Goal: Information Seeking & Learning: Learn about a topic

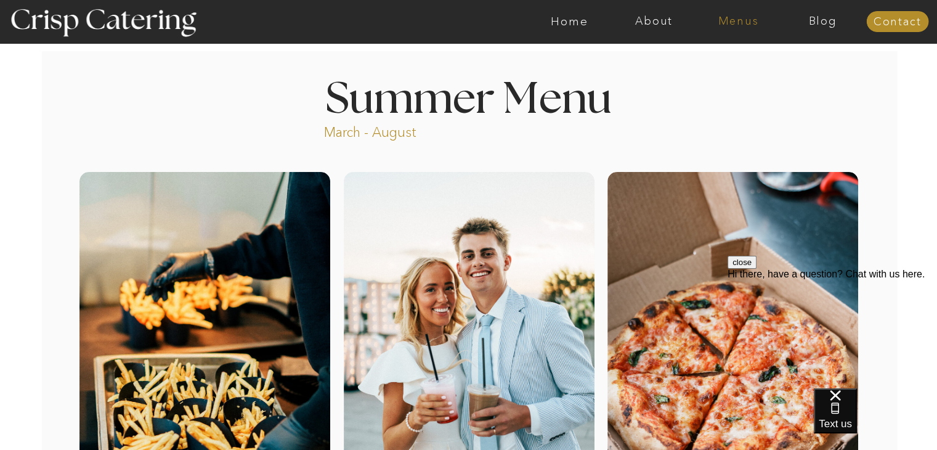
click at [725, 21] on nav "Menus" at bounding box center [738, 21] width 84 height 12
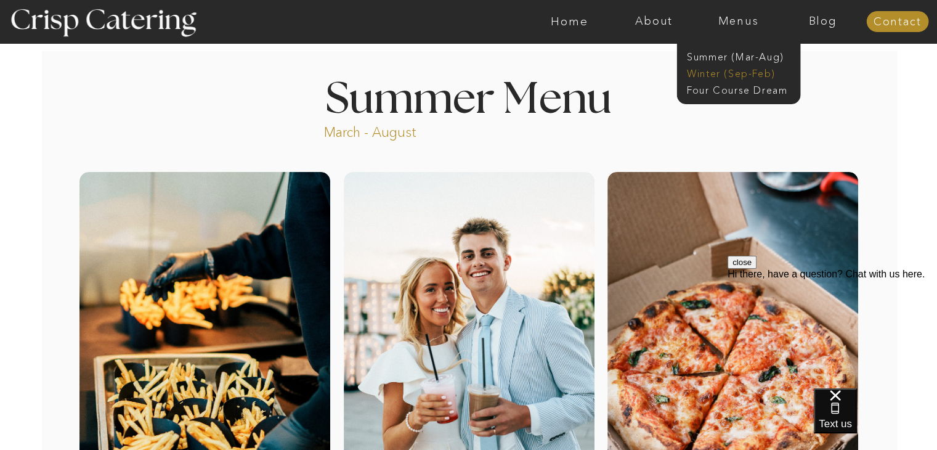
click at [735, 74] on nav "Winter (Sep-Feb)" at bounding box center [737, 73] width 101 height 12
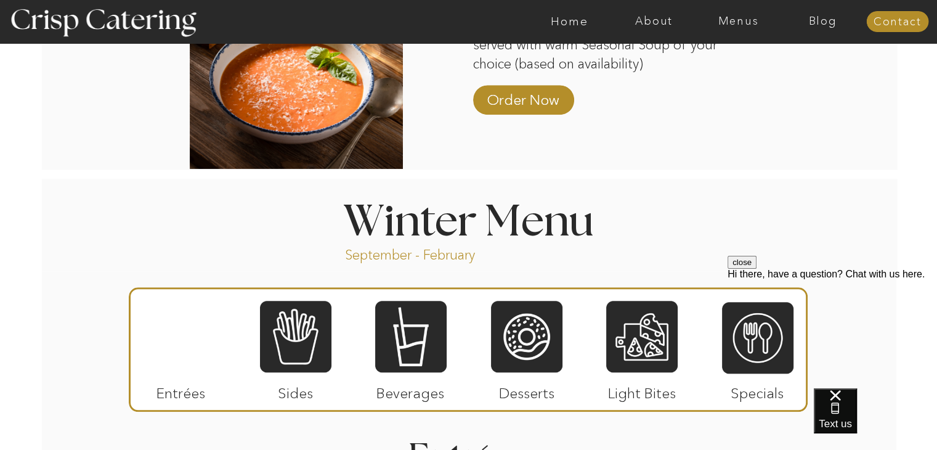
scroll to position [1490, 0]
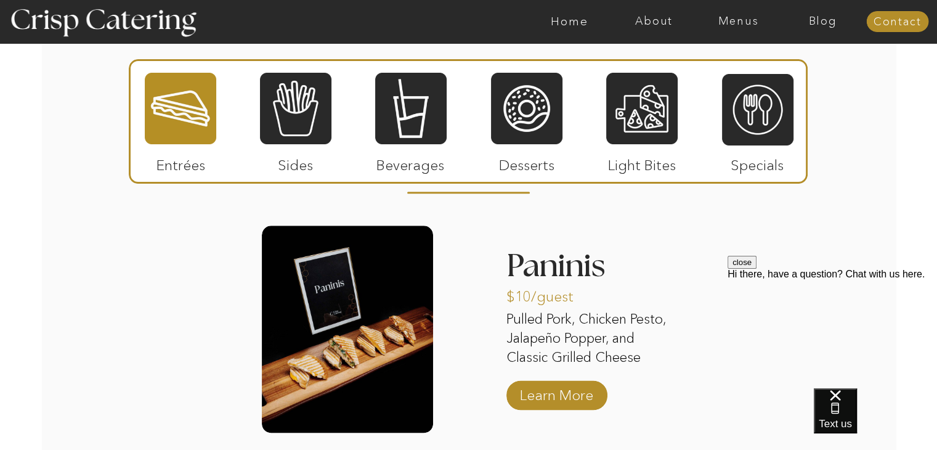
click at [528, 156] on p "Desserts" at bounding box center [527, 162] width 82 height 36
click at [524, 128] on div at bounding box center [526, 108] width 71 height 74
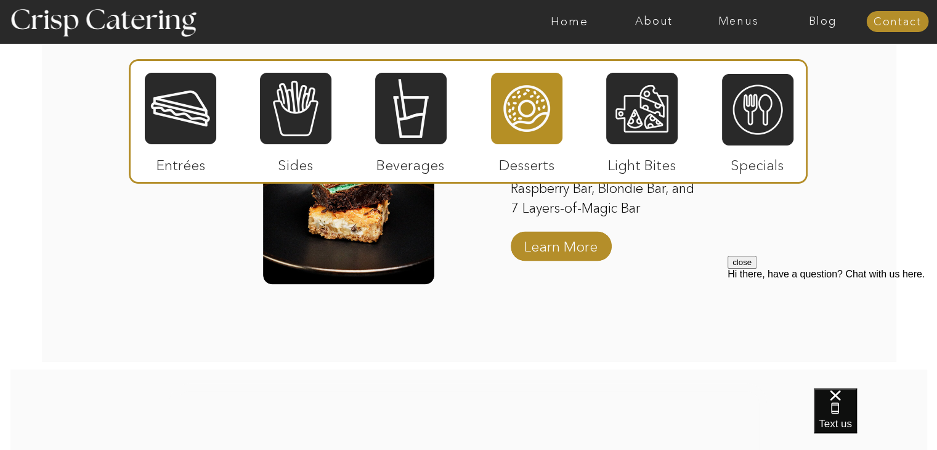
scroll to position [2023, 0]
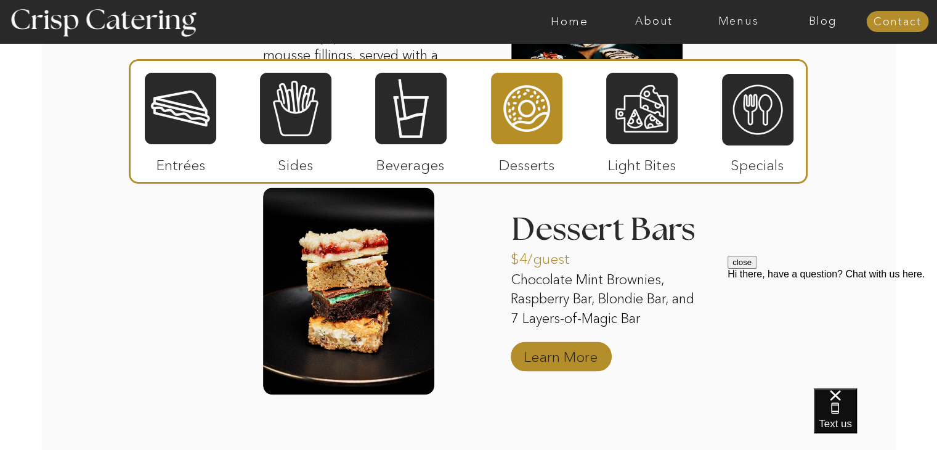
click at [567, 355] on p "Learn More" at bounding box center [561, 353] width 82 height 36
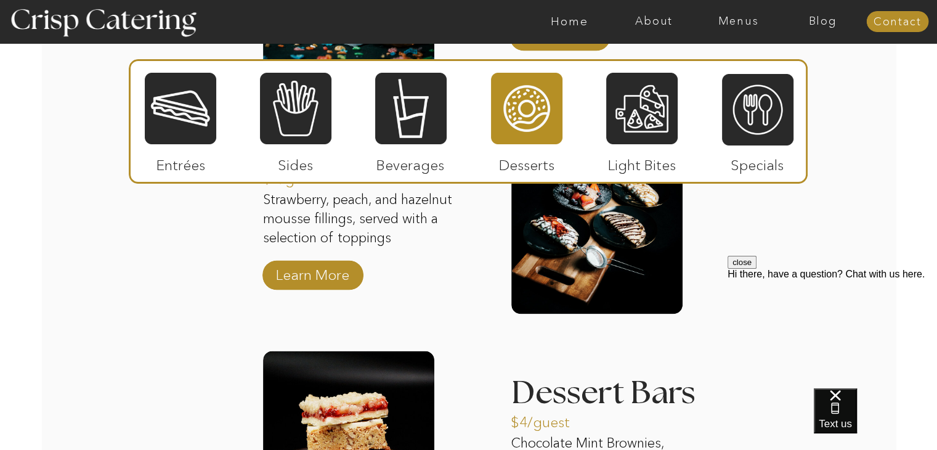
scroll to position [1852, 0]
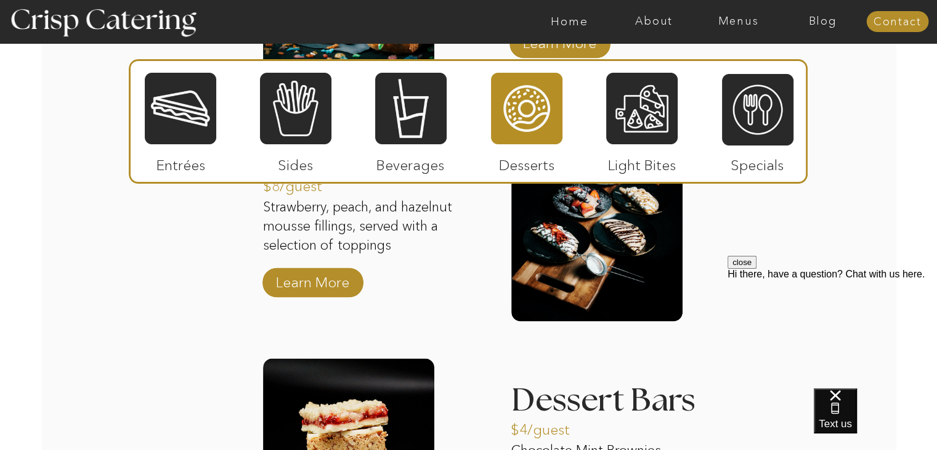
drag, startPoint x: 943, startPoint y: 296, endPoint x: 203, endPoint y: 19, distance: 790.2
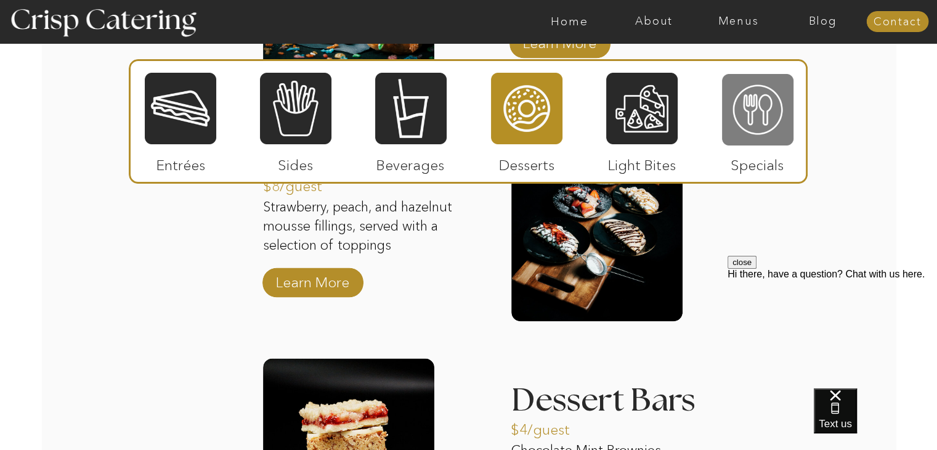
click at [750, 136] on div at bounding box center [757, 110] width 71 height 74
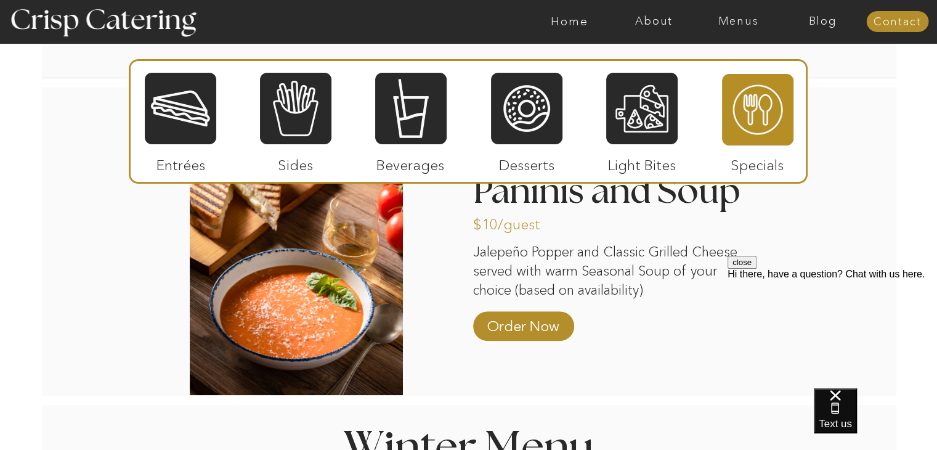
scroll to position [966, 0]
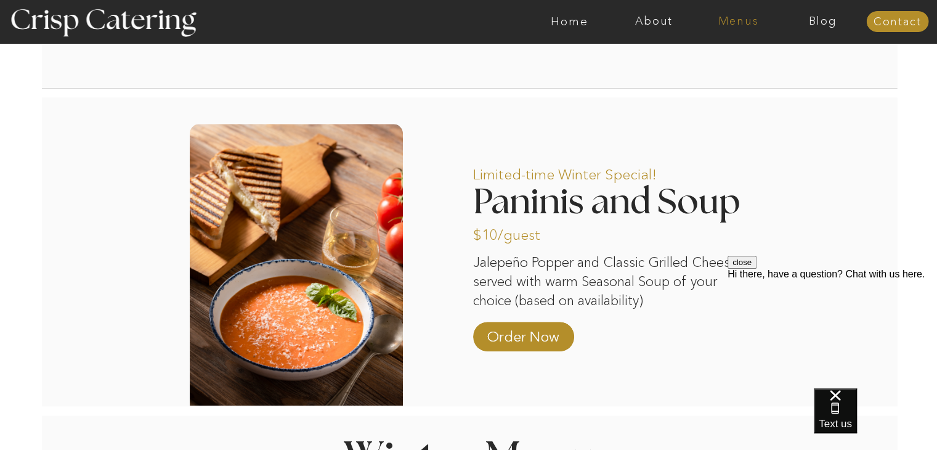
click at [730, 25] on nav "Menus" at bounding box center [738, 21] width 84 height 12
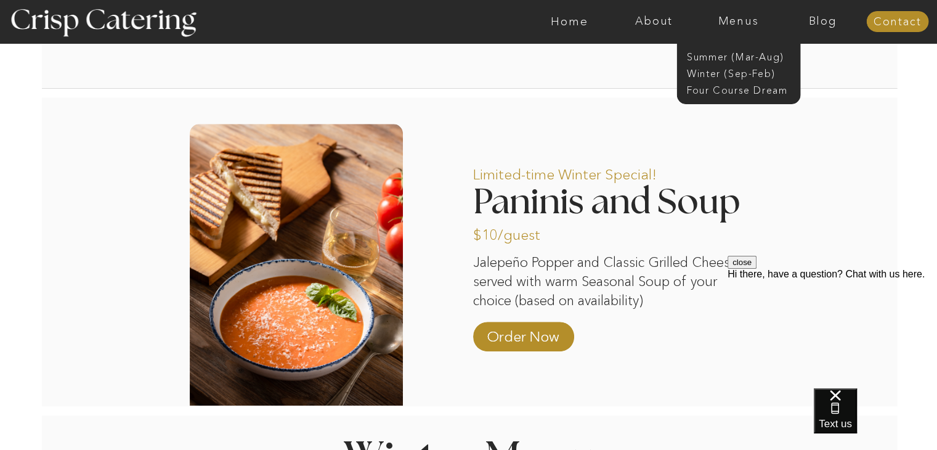
click at [656, 21] on nav "About" at bounding box center [654, 21] width 84 height 12
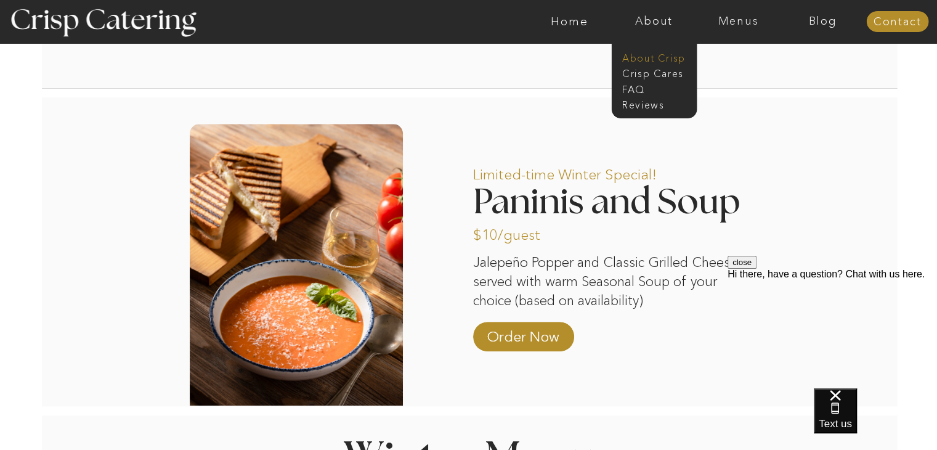
click at [662, 57] on nav "About Crisp" at bounding box center [657, 57] width 71 height 12
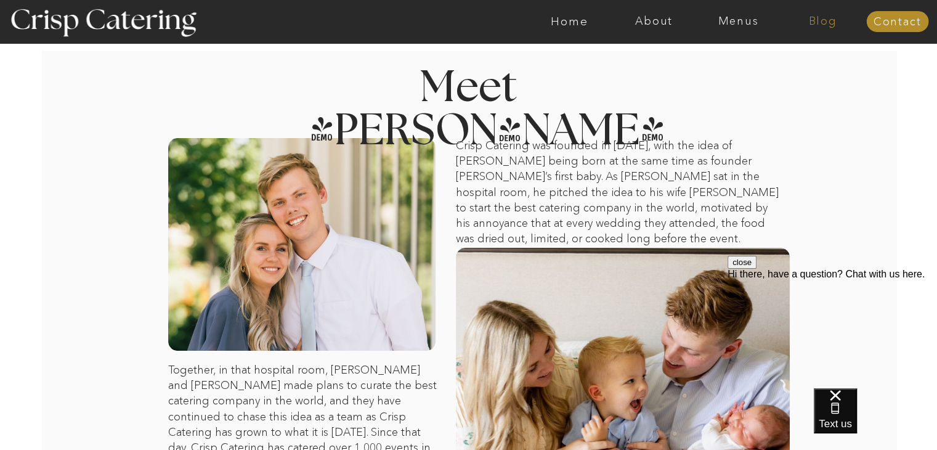
click at [820, 21] on nav "Blog" at bounding box center [822, 21] width 84 height 12
